Goal: Navigation & Orientation: Find specific page/section

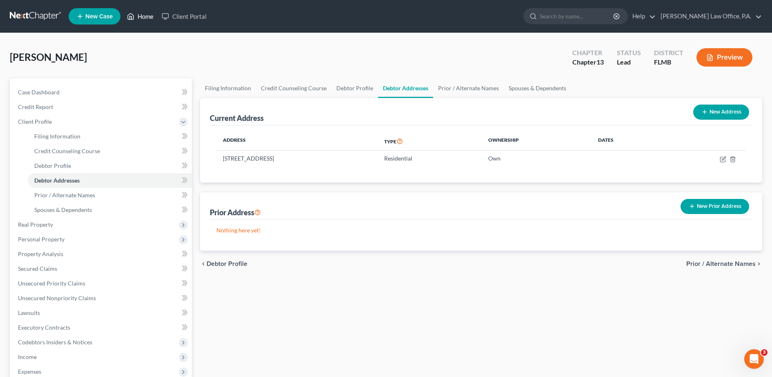
click at [129, 18] on icon at bounding box center [130, 16] width 7 height 10
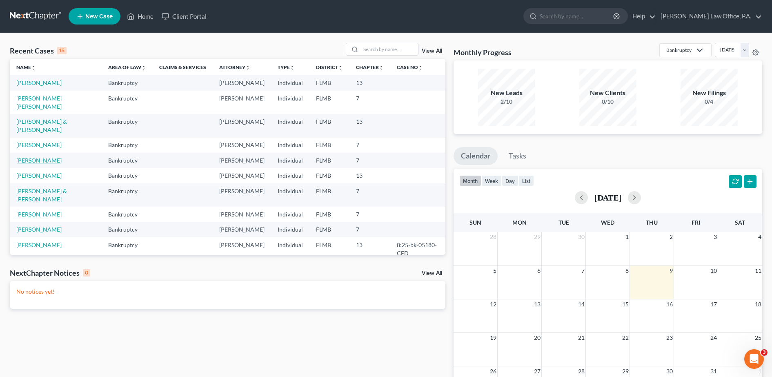
click at [42, 164] on link "[PERSON_NAME]" at bounding box center [38, 160] width 45 height 7
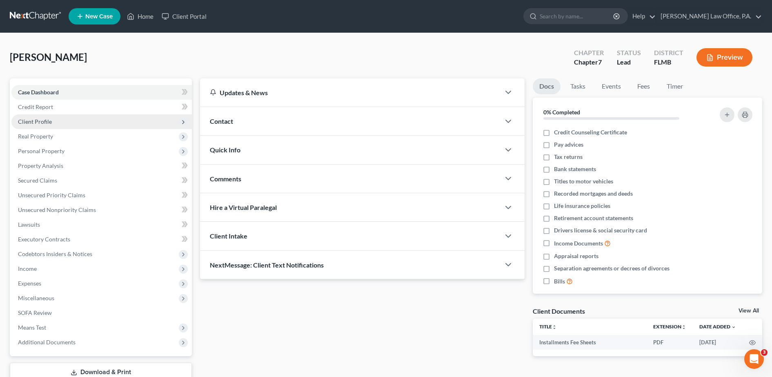
click at [54, 122] on span "Client Profile" at bounding box center [101, 121] width 180 height 15
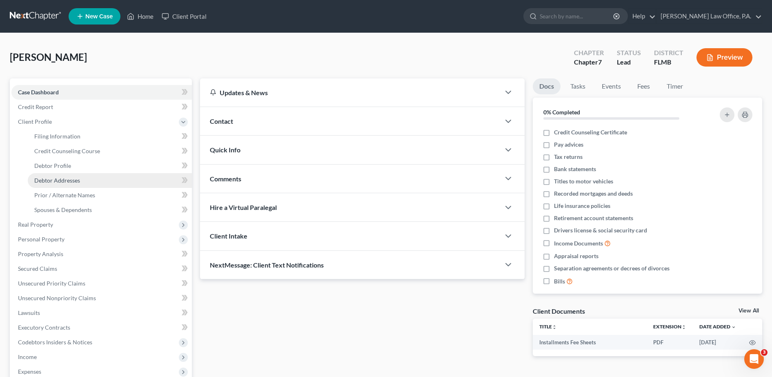
click at [75, 180] on span "Debtor Addresses" at bounding box center [57, 180] width 46 height 7
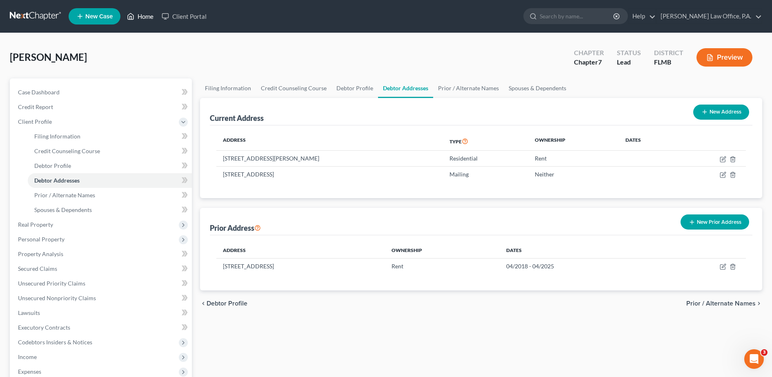
click at [145, 13] on link "Home" at bounding box center [140, 16] width 35 height 15
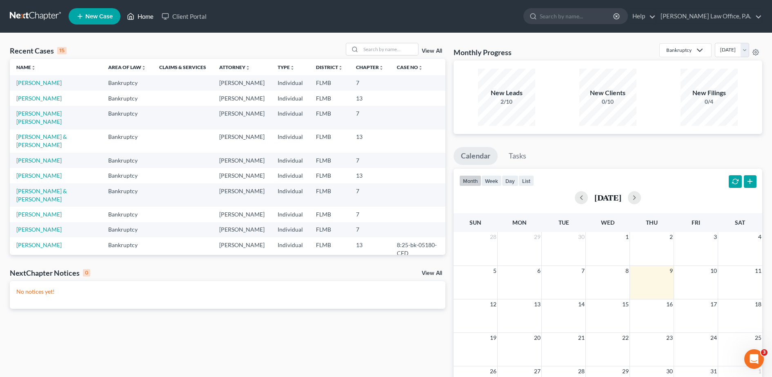
click at [151, 13] on link "Home" at bounding box center [140, 16] width 35 height 15
click at [150, 16] on link "Home" at bounding box center [140, 16] width 35 height 15
